Goal: Task Accomplishment & Management: Manage account settings

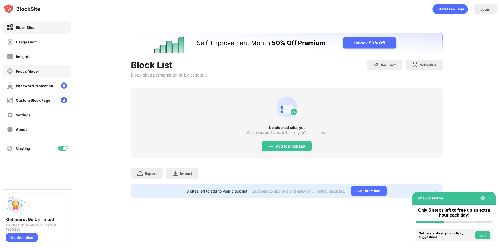
click at [47, 74] on div "Focus Mode" at bounding box center [37, 71] width 68 height 12
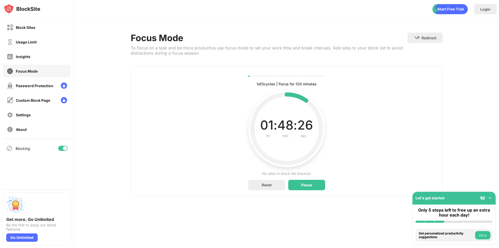
click at [42, 18] on div "Block Sites Usage Limit Insights Focus Mode Password Protection Custom Block Pa…" at bounding box center [37, 78] width 74 height 121
click at [37, 30] on div "Block Sites" at bounding box center [37, 27] width 68 height 12
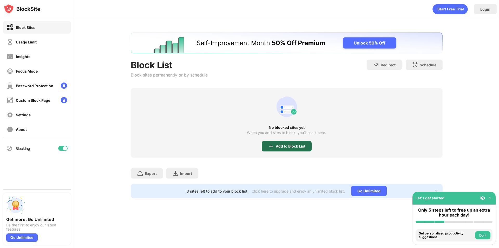
click at [288, 149] on div "Add to Block List" at bounding box center [287, 146] width 50 height 10
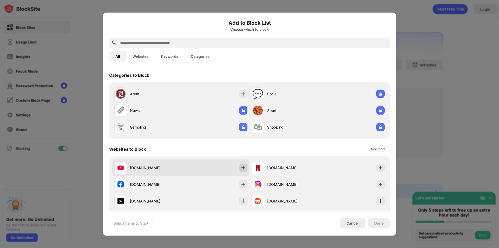
click at [242, 169] on img at bounding box center [243, 167] width 5 height 5
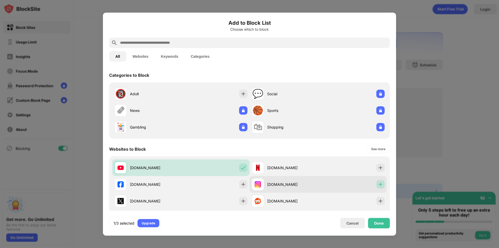
click at [378, 186] on img at bounding box center [380, 183] width 5 height 5
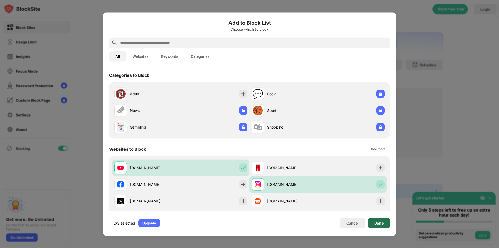
click at [377, 223] on div "Done" at bounding box center [378, 223] width 9 height 4
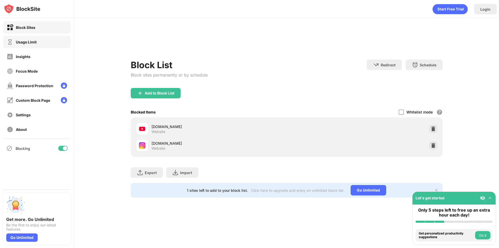
click at [33, 45] on div "Usage Limit" at bounding box center [37, 42] width 68 height 12
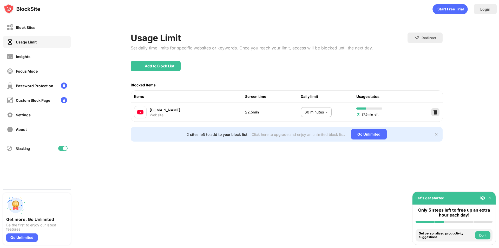
click at [434, 112] on img at bounding box center [434, 111] width 5 height 5
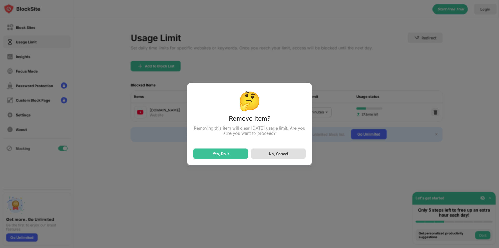
click at [254, 155] on div "No, Cancel" at bounding box center [278, 153] width 55 height 10
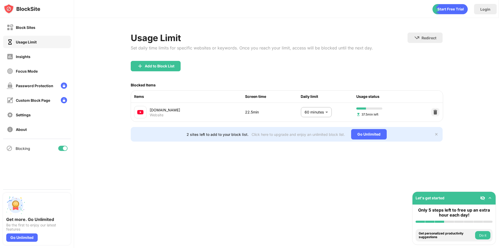
click at [435, 135] on img at bounding box center [436, 134] width 4 height 4
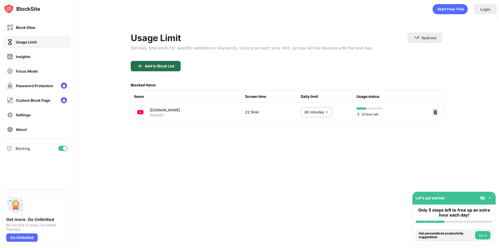
click at [146, 68] on div "Add to Block List" at bounding box center [160, 66] width 30 height 4
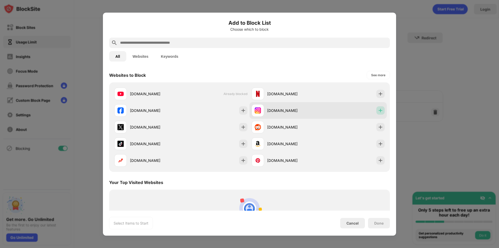
click at [378, 110] on img at bounding box center [380, 110] width 5 height 5
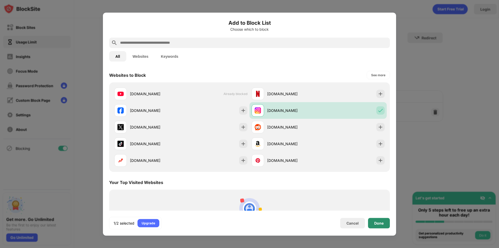
click at [382, 225] on div "Done" at bounding box center [379, 222] width 22 height 10
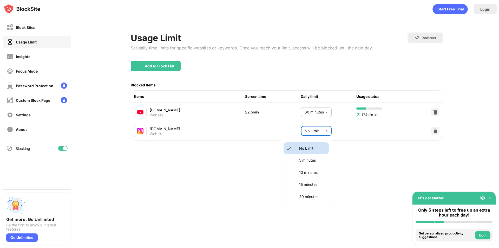
click at [307, 129] on body "Block Sites Usage Limit Insights Focus Mode Password Protection Custom Block Pa…" at bounding box center [249, 124] width 499 height 248
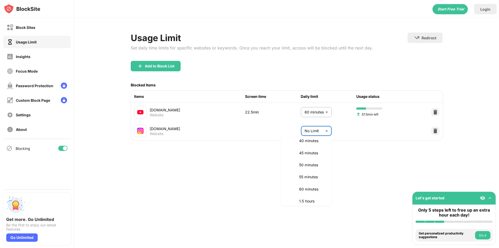
click at [298, 187] on li "60 minutes" at bounding box center [305, 189] width 45 height 12
type input "**"
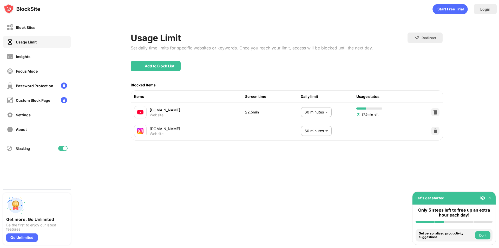
click at [338, 163] on div "Login Usage Limit Set daily time limits for specific websites or keywords. Once…" at bounding box center [286, 124] width 425 height 248
